Goal: Transaction & Acquisition: Purchase product/service

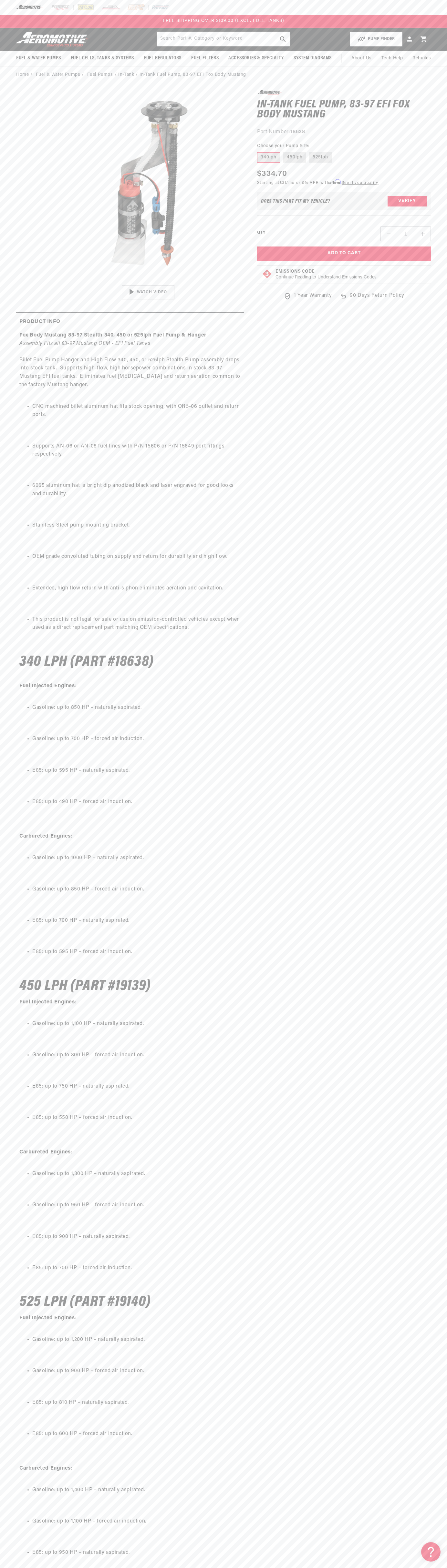
click at [292, 10] on div at bounding box center [223, 7] width 447 height 15
click at [444, 1459] on section "0.0 star rating Write a review In-Tank Fuel Pump, 83-97 EFI Fox Body Mustang In…" at bounding box center [223, 883] width 447 height 1601
click at [112, 1567] on html "Skip to content Your cart Your cart is empty Loading... You may also like Subto…" at bounding box center [223, 784] width 447 height 1568
click at [19, 1253] on div "Fox Body Mustang 83-97 Stealth 340, 450 or 525lph Fuel Pump & Hanger Assembly F…" at bounding box center [129, 959] width 228 height 1257
